Goal: Task Accomplishment & Management: Manage account settings

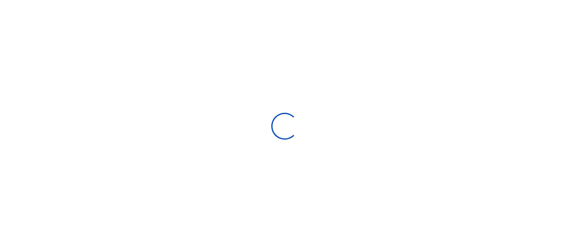
scroll to position [7, 7]
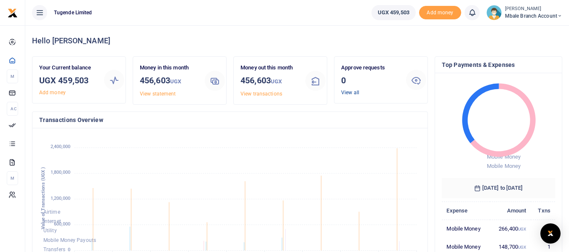
click at [354, 93] on link "View all" at bounding box center [350, 93] width 18 height 6
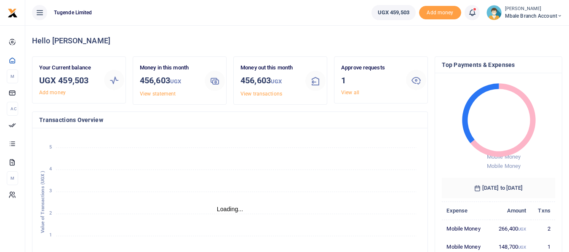
scroll to position [7, 7]
click at [354, 91] on link "View all" at bounding box center [350, 93] width 18 height 6
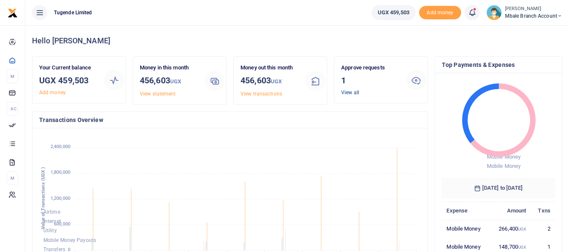
click at [352, 91] on link "View all" at bounding box center [350, 93] width 18 height 6
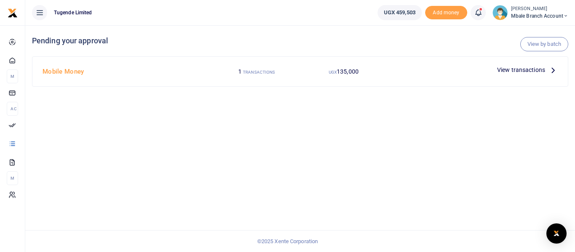
click at [542, 70] on span "View transactions" at bounding box center [521, 69] width 48 height 9
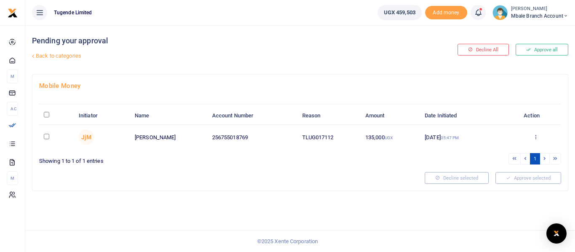
click at [45, 136] on input "checkbox" at bounding box center [46, 136] width 5 height 5
checkbox input "true"
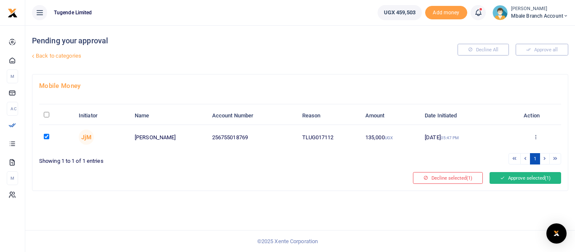
click at [517, 178] on button "Approve selected (1)" at bounding box center [525, 178] width 72 height 12
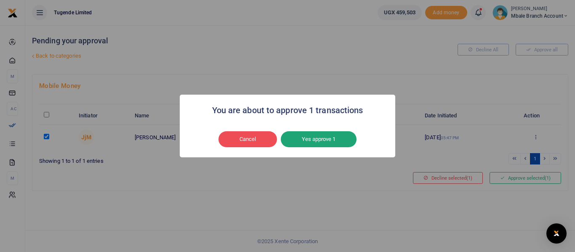
click at [334, 142] on button "Yes approve 1" at bounding box center [319, 139] width 76 height 16
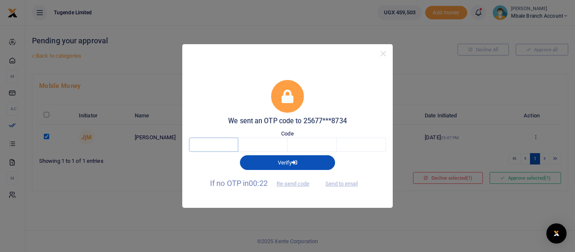
click at [218, 146] on input "text" at bounding box center [213, 145] width 49 height 14
type input "4"
type input "2"
type input "6"
type input "4"
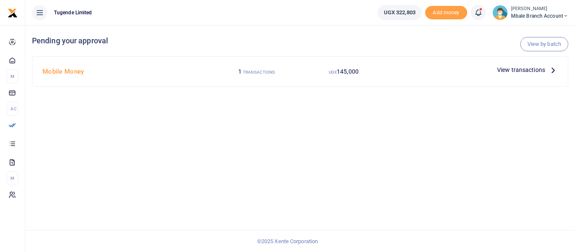
click at [545, 69] on p "View transactions" at bounding box center [527, 69] width 61 height 9
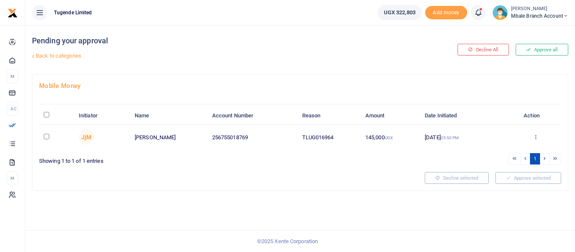
click at [45, 138] on input "checkbox" at bounding box center [46, 136] width 5 height 5
checkbox input "true"
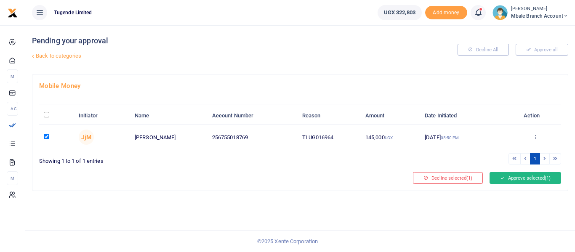
click at [524, 179] on button "Approve selected (1)" at bounding box center [525, 178] width 72 height 12
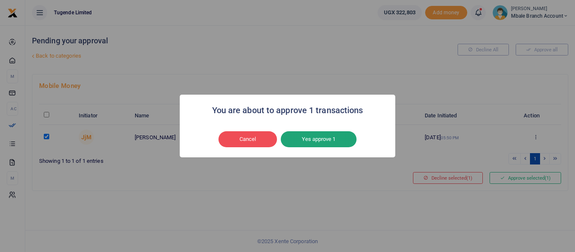
click at [314, 140] on button "Yes approve 1" at bounding box center [319, 139] width 76 height 16
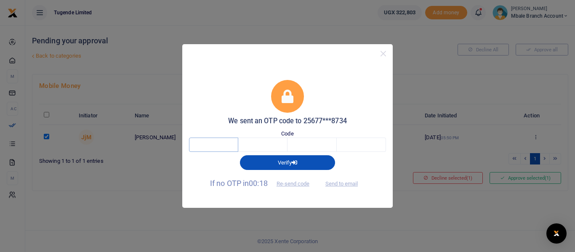
click at [223, 148] on input "text" at bounding box center [213, 145] width 49 height 14
type input "6"
type input "3"
type input "1"
type input "6"
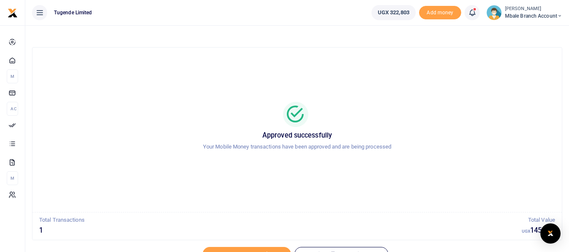
scroll to position [41, 0]
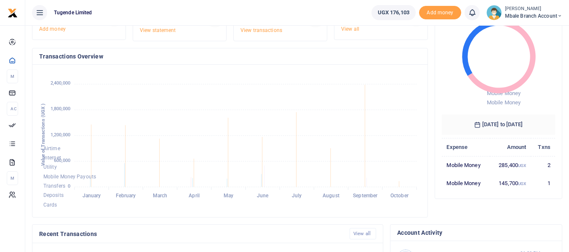
scroll to position [64, 0]
click at [510, 171] on td "285,400 UGX" at bounding box center [509, 164] width 41 height 18
drag, startPoint x: 568, startPoint y: 133, endPoint x: 572, endPoint y: 95, distance: 37.7
click at [568, 95] on html "Start Dashboard M ake Payments Cards Ac countability Approvals Transactions Sta…" at bounding box center [284, 195] width 569 height 519
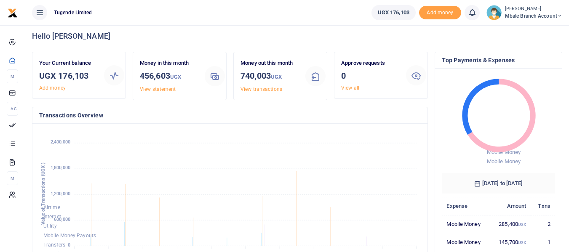
scroll to position [0, 0]
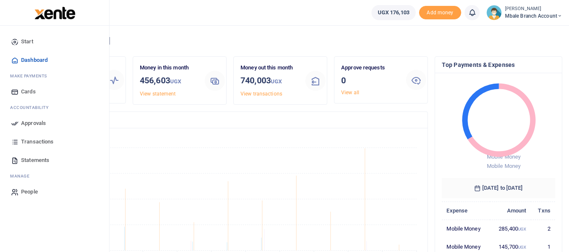
click at [39, 141] on span "Transactions" at bounding box center [37, 142] width 32 height 8
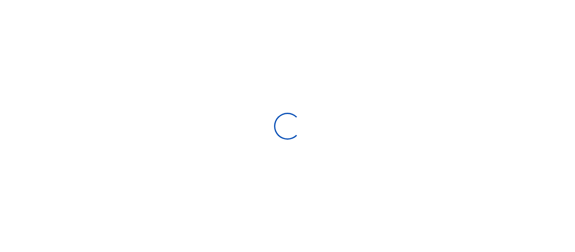
select select
type input "[DATE] - [DATE]"
